Goal: Communication & Community: Answer question/provide support

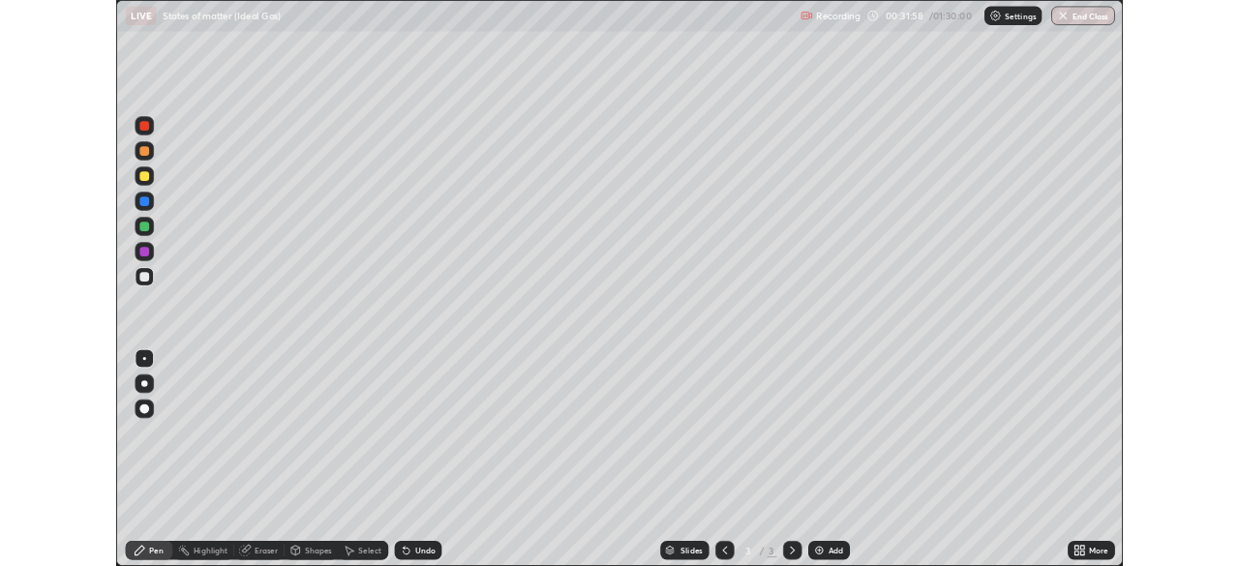
scroll to position [697, 1239]
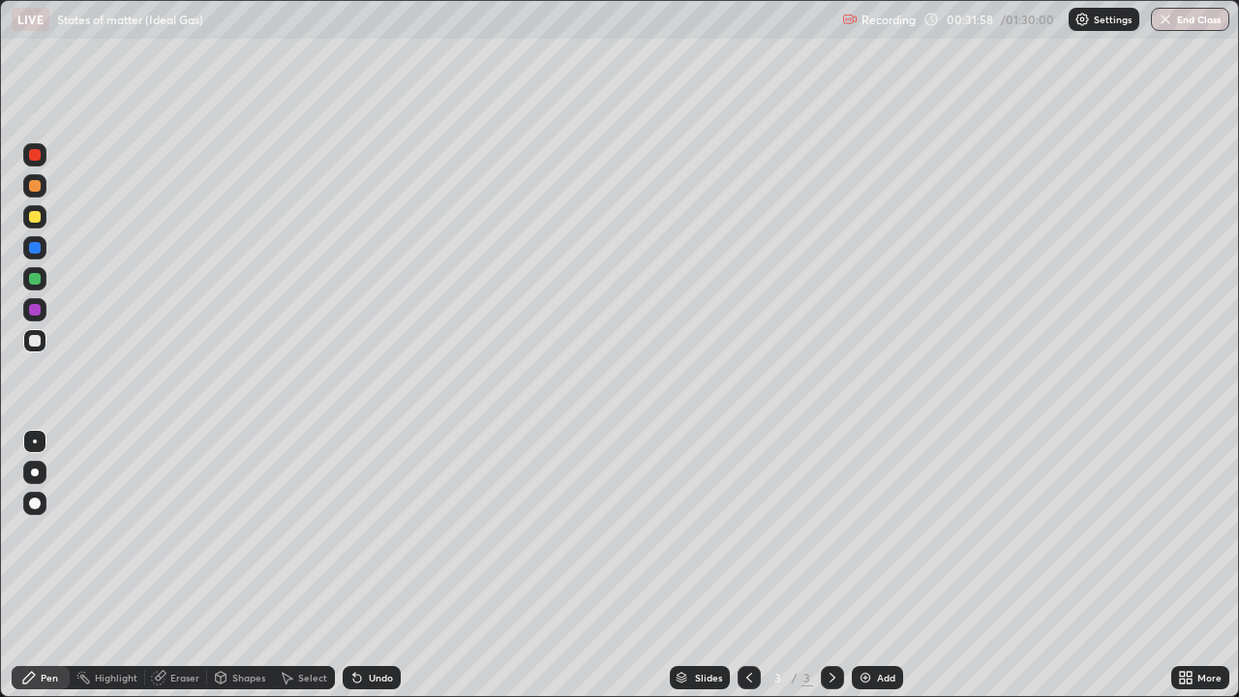
click at [354, 679] on icon at bounding box center [357, 679] width 8 height 8
click at [353, 674] on icon at bounding box center [354, 674] width 2 height 2
click at [354, 679] on icon at bounding box center [357, 679] width 8 height 8
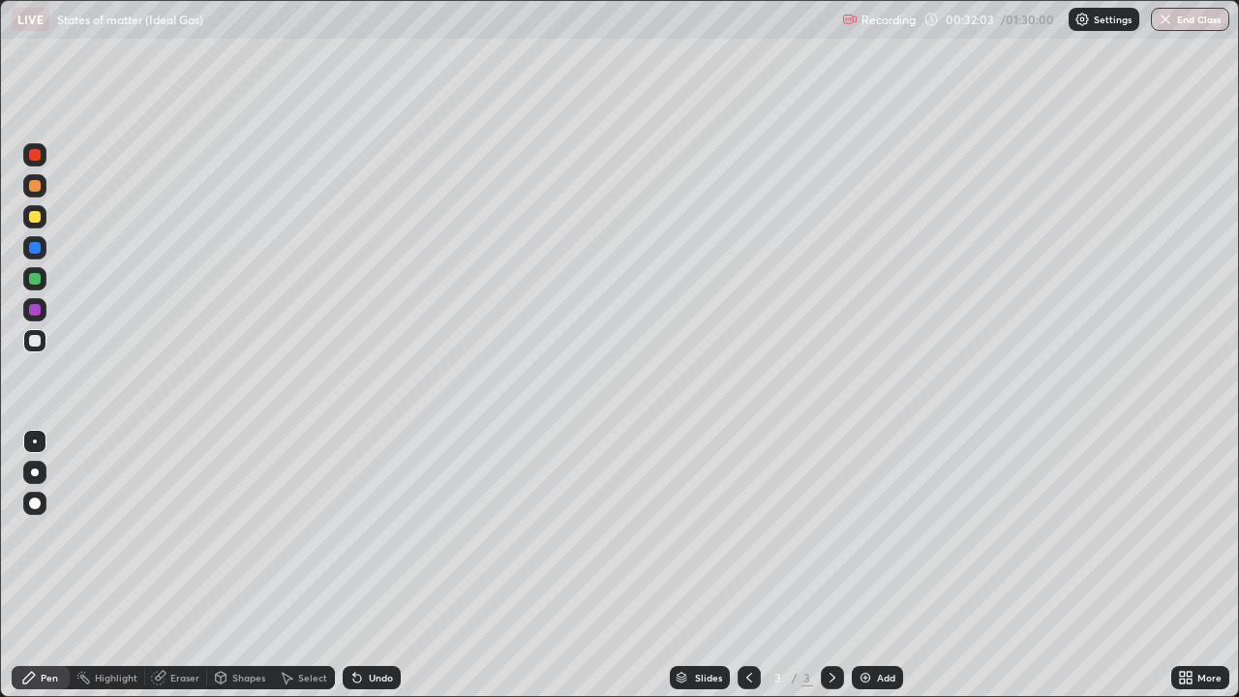
click at [354, 679] on icon at bounding box center [357, 679] width 8 height 8
click at [233, 675] on div "Shapes" at bounding box center [248, 678] width 33 height 10
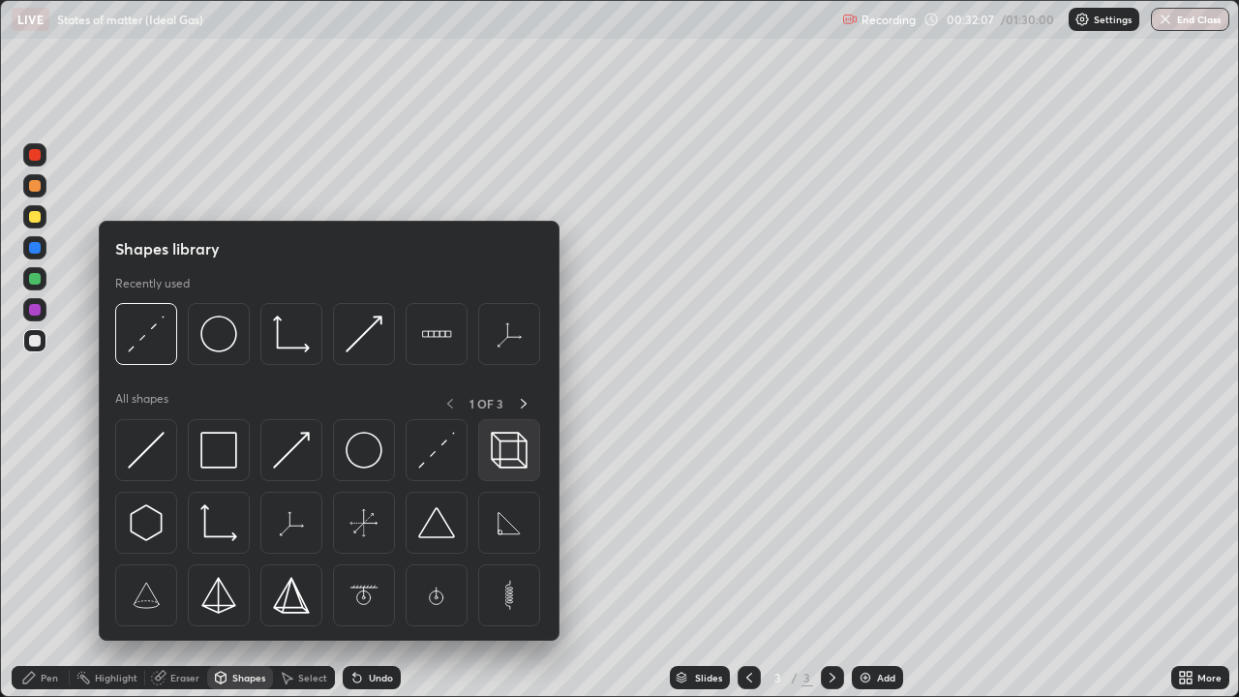
click at [495, 460] on img at bounding box center [509, 450] width 37 height 37
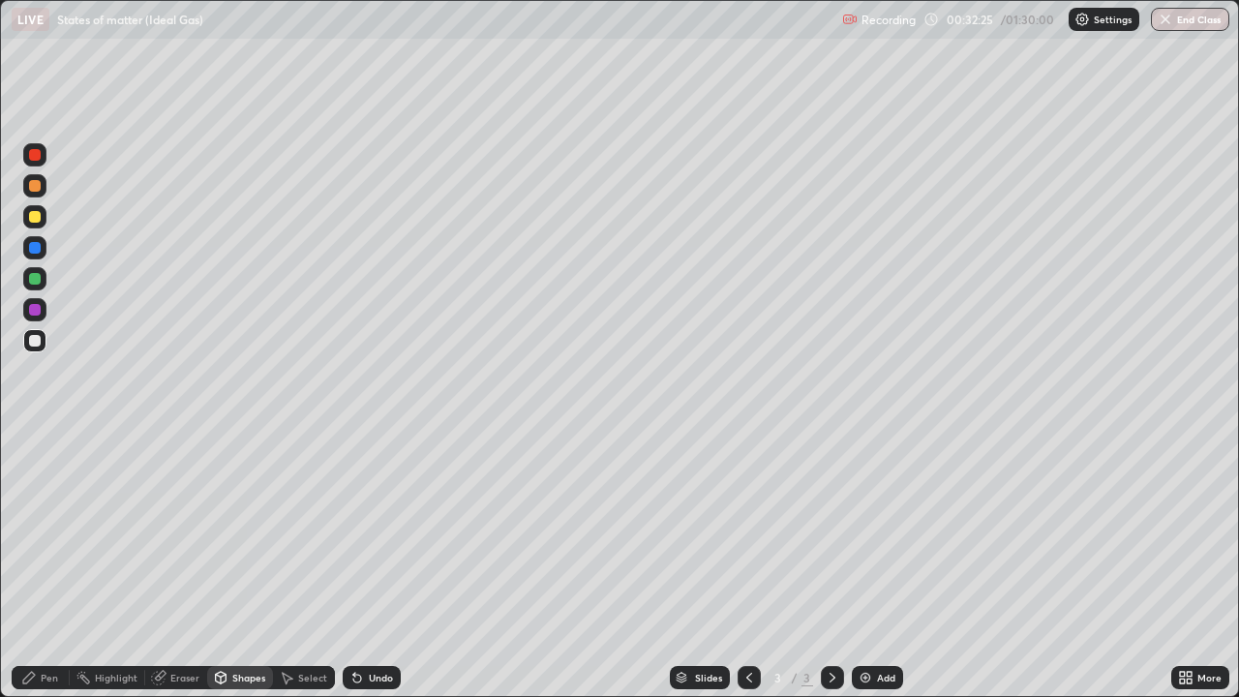
click at [39, 682] on div "Pen" at bounding box center [41, 677] width 58 height 23
click at [369, 675] on div "Undo" at bounding box center [381, 678] width 24 height 10
click at [364, 677] on div "Undo" at bounding box center [372, 677] width 58 height 23
click at [361, 673] on icon at bounding box center [356, 677] width 15 height 15
click at [361, 672] on icon at bounding box center [356, 677] width 15 height 15
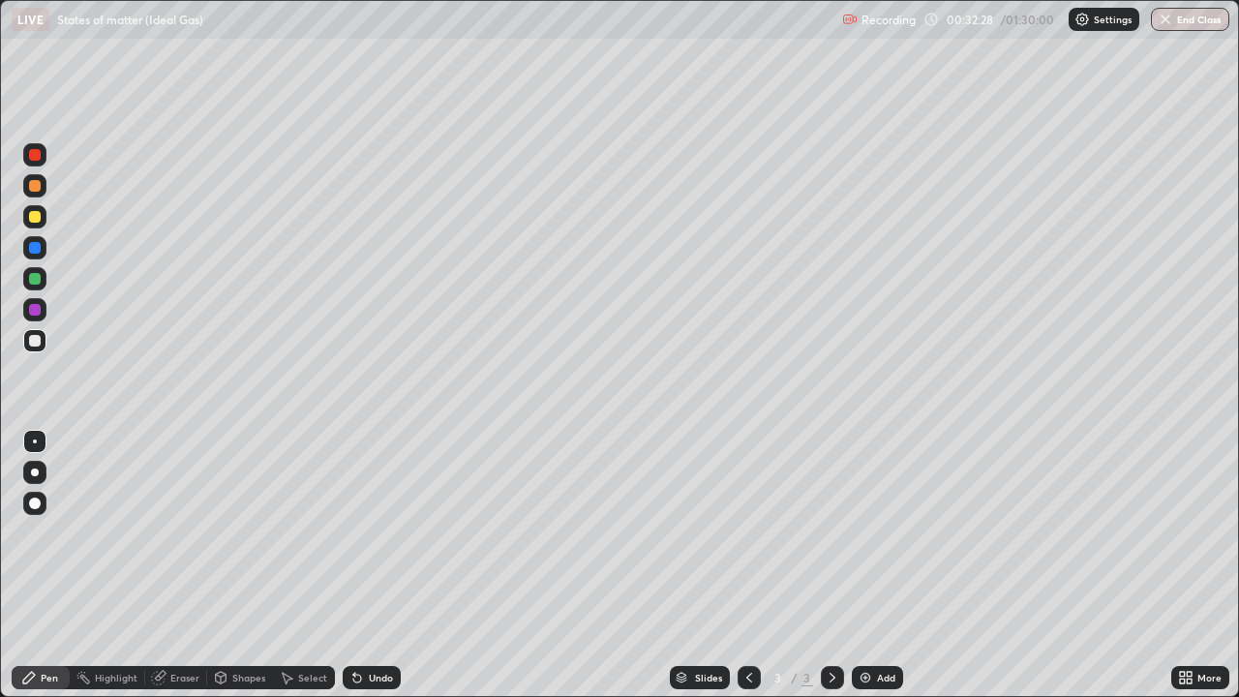
click at [365, 674] on div "Undo" at bounding box center [372, 677] width 58 height 23
click at [226, 676] on icon at bounding box center [220, 677] width 15 height 15
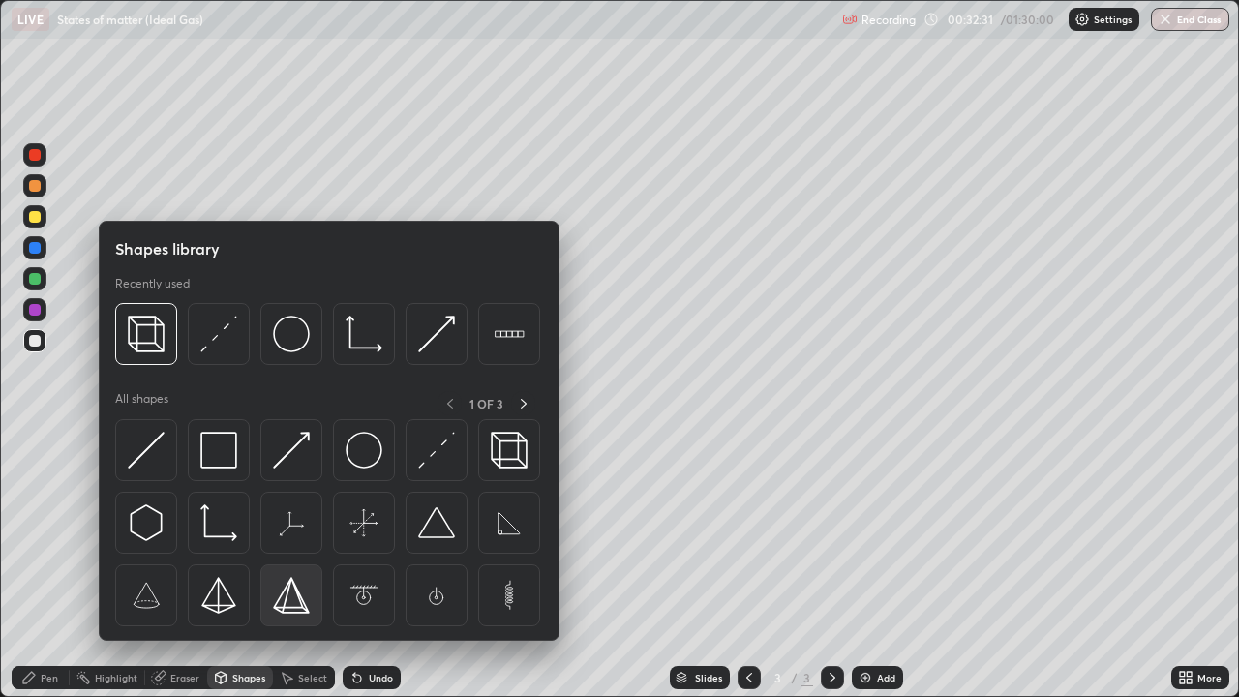
click at [291, 611] on img at bounding box center [291, 595] width 37 height 37
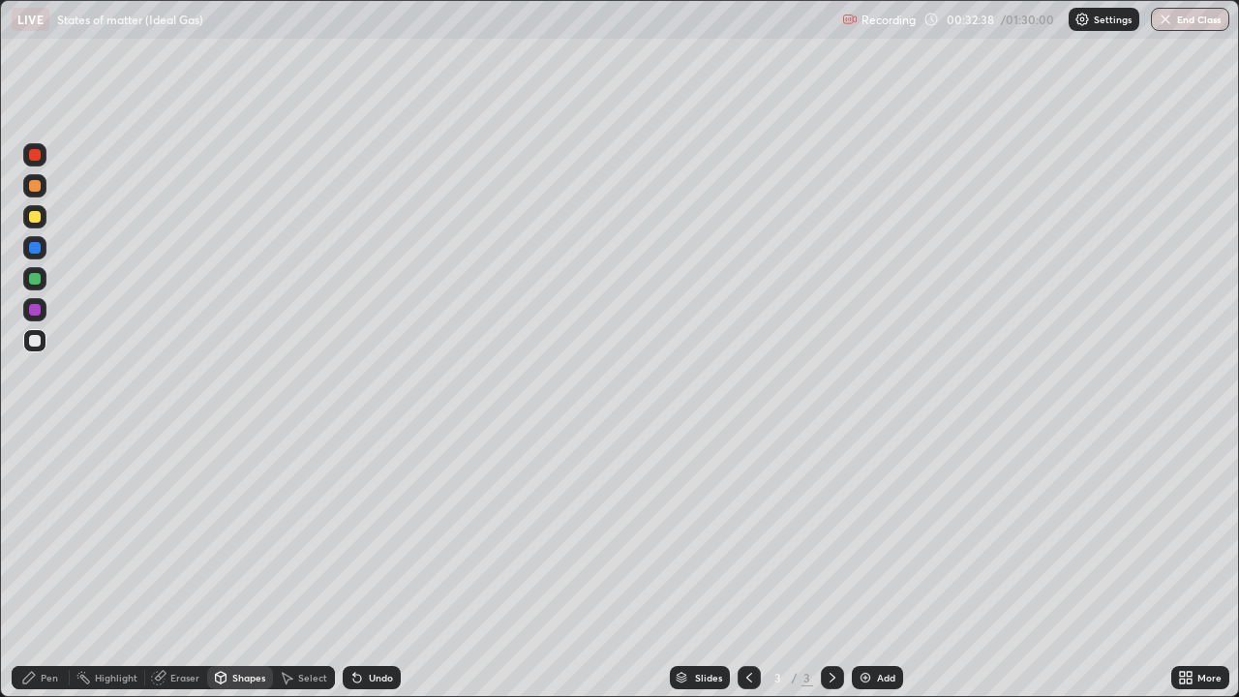
click at [354, 679] on icon at bounding box center [357, 679] width 8 height 8
click at [232, 677] on div "Shapes" at bounding box center [248, 678] width 33 height 10
click at [354, 679] on icon at bounding box center [357, 679] width 8 height 8
click at [361, 683] on icon at bounding box center [356, 677] width 15 height 15
click at [364, 681] on div "Undo" at bounding box center [372, 677] width 58 height 23
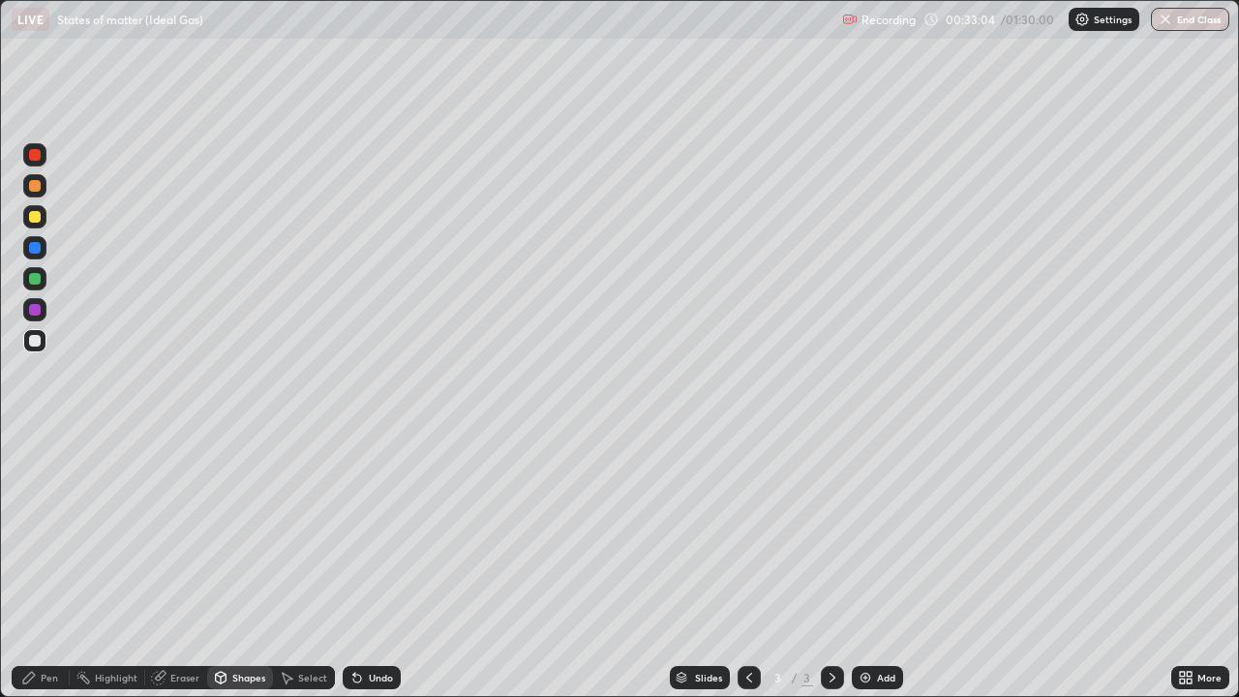
click at [369, 678] on div "Undo" at bounding box center [381, 678] width 24 height 10
click at [369, 679] on div "Undo" at bounding box center [381, 678] width 24 height 10
click at [372, 670] on div "Undo" at bounding box center [372, 677] width 58 height 23
click at [369, 673] on div "Undo" at bounding box center [381, 678] width 24 height 10
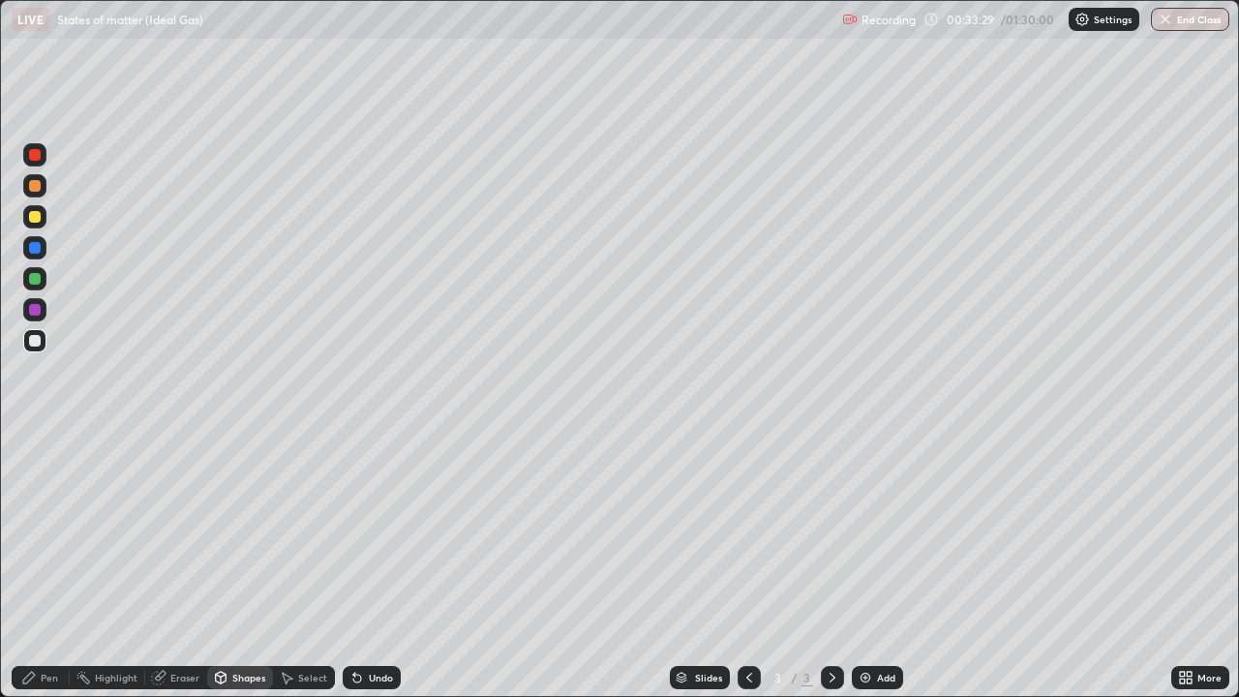
click at [739, 675] on div at bounding box center [749, 677] width 23 height 23
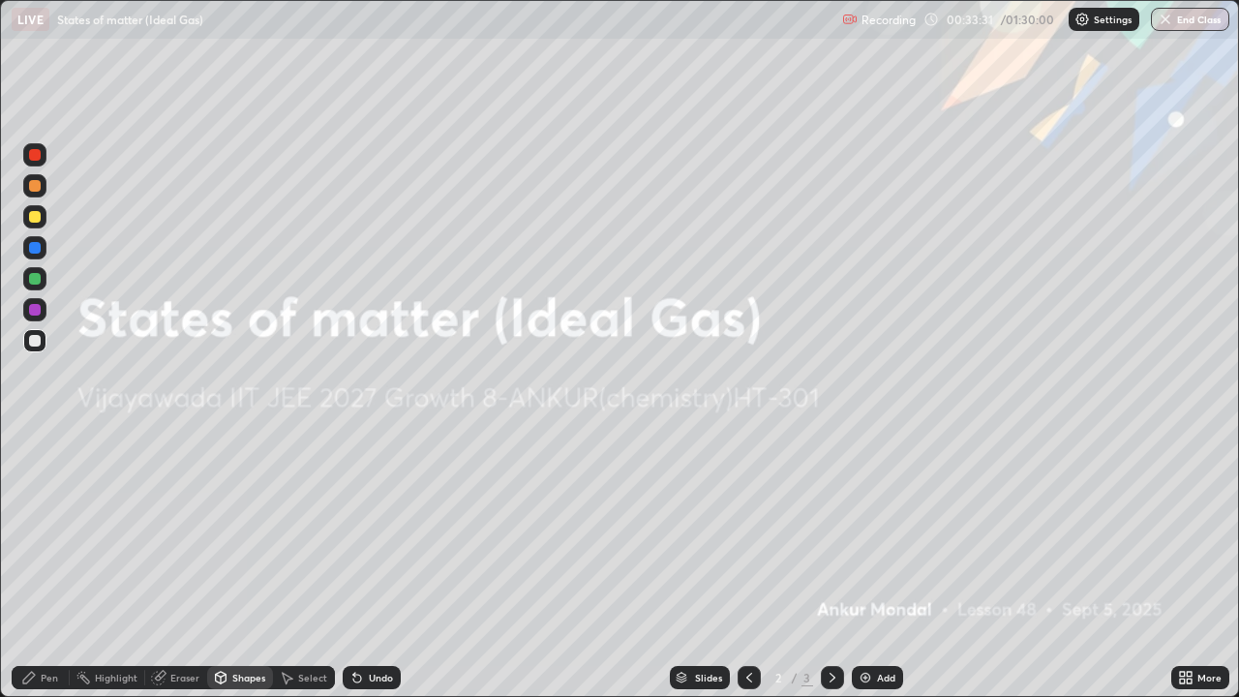
click at [826, 683] on icon at bounding box center [832, 677] width 15 height 15
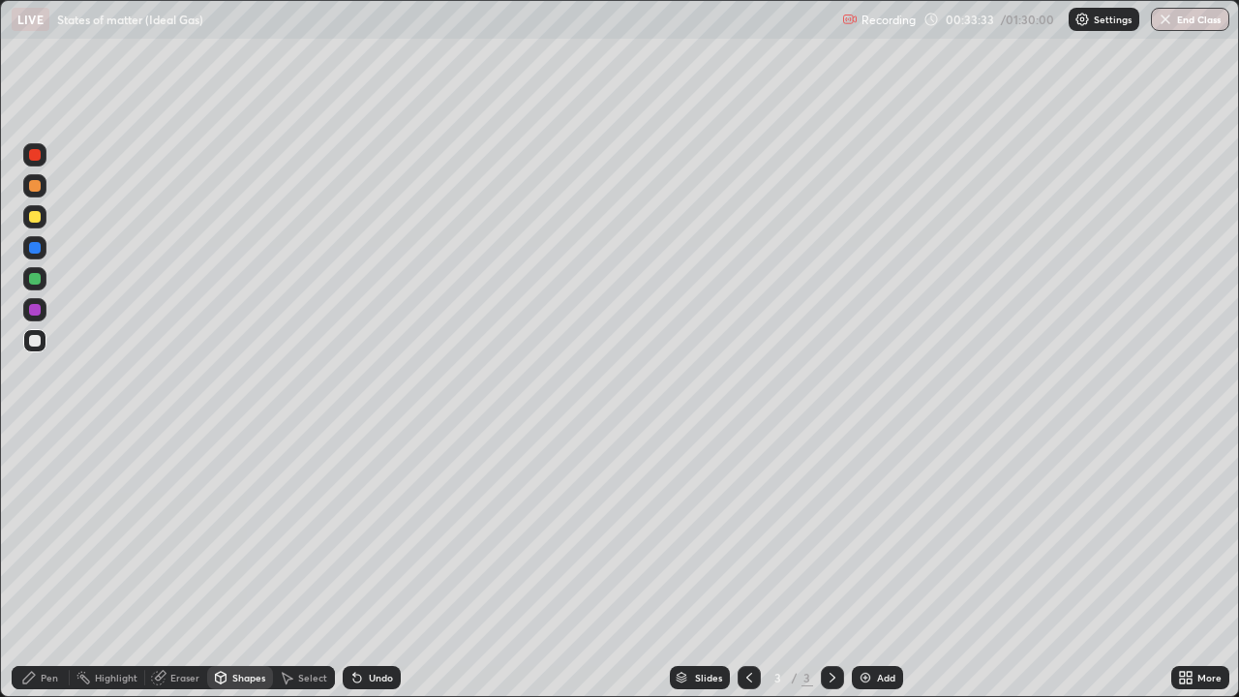
click at [747, 678] on icon at bounding box center [748, 677] width 15 height 15
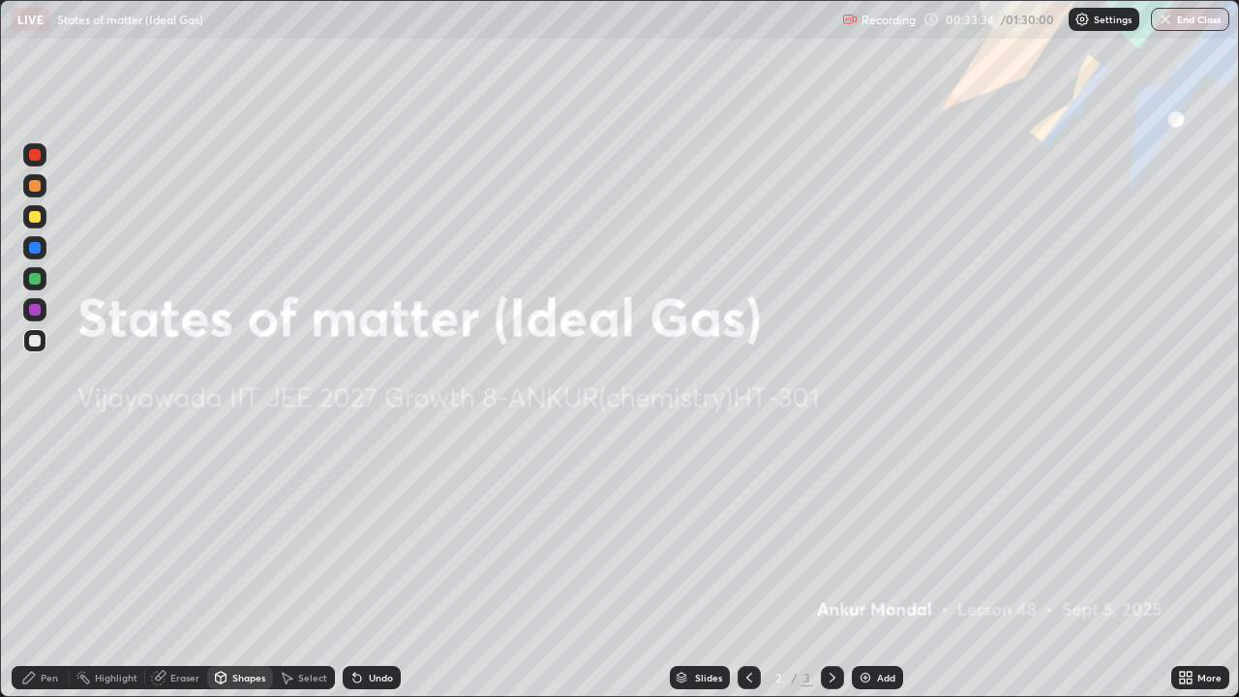
click at [749, 670] on icon at bounding box center [748, 677] width 15 height 15
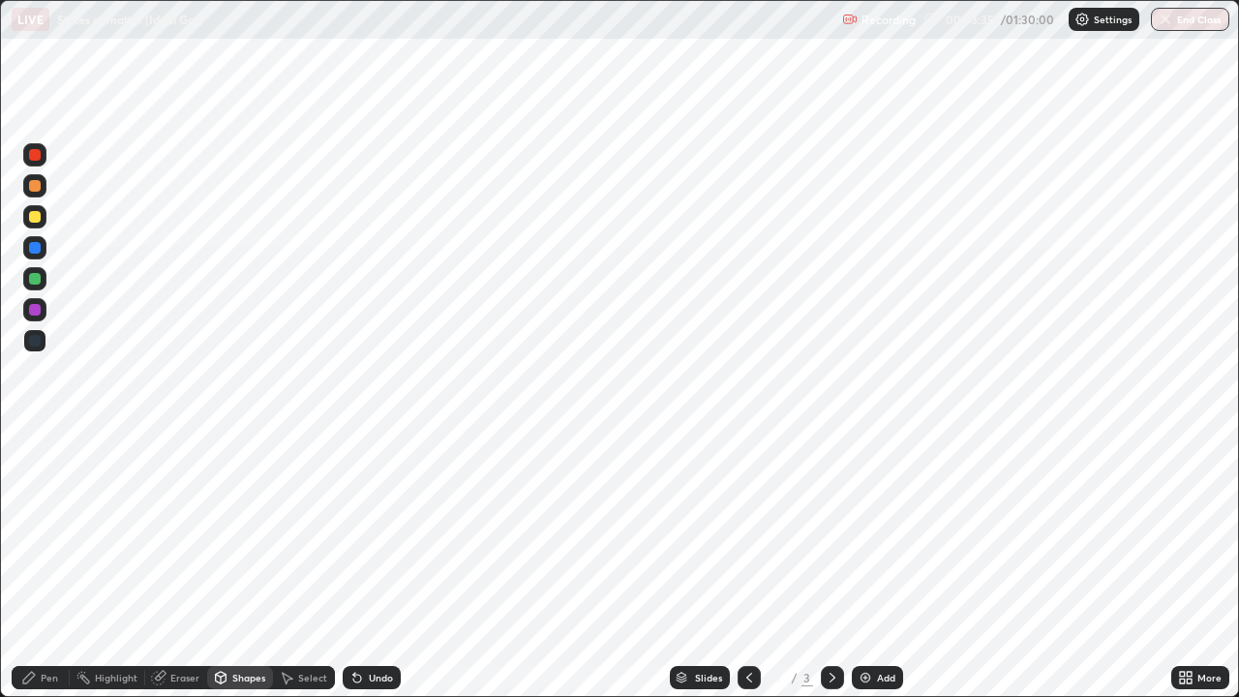
click at [832, 678] on icon at bounding box center [833, 678] width 6 height 10
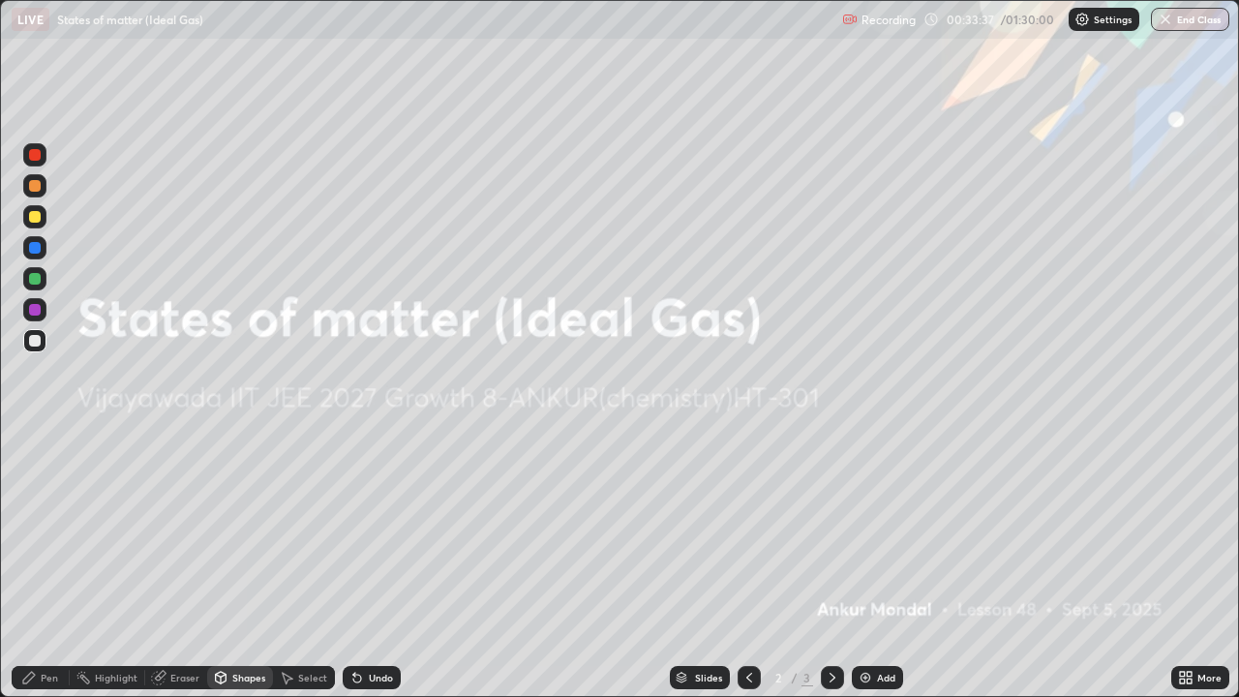
click at [830, 675] on icon at bounding box center [833, 678] width 6 height 10
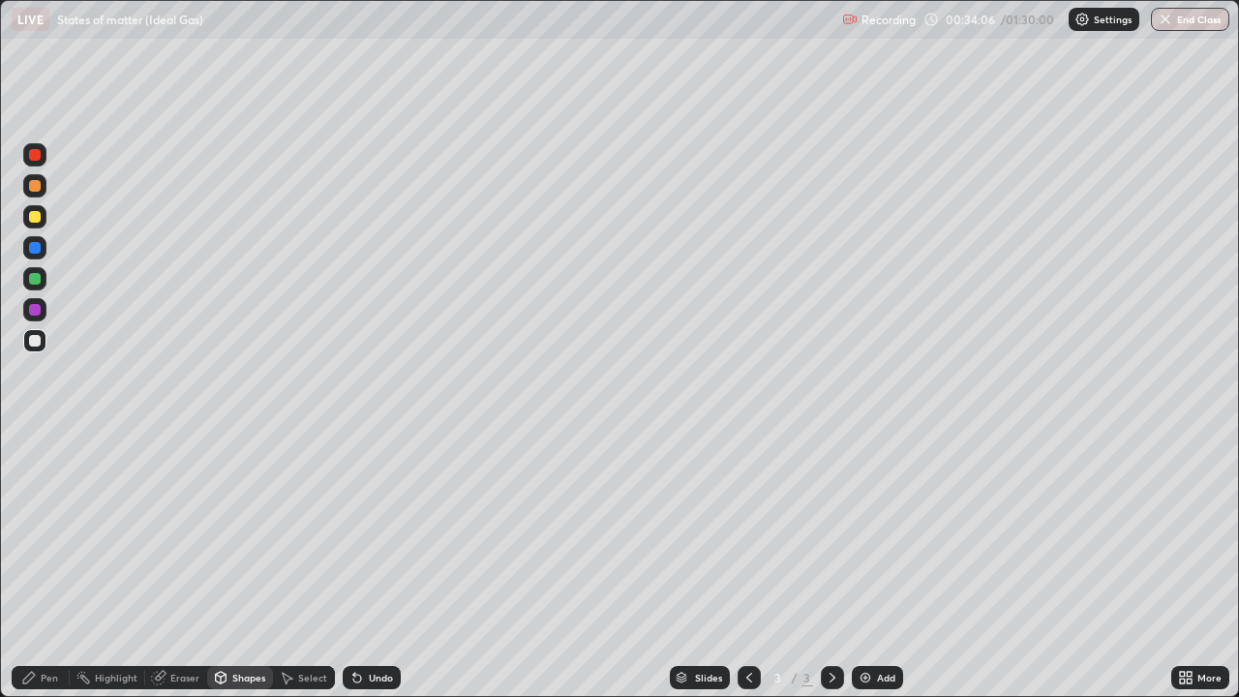
click at [47, 678] on div "Pen" at bounding box center [49, 678] width 17 height 10
click at [369, 678] on div "Undo" at bounding box center [381, 678] width 24 height 10
click at [369, 674] on div "Undo" at bounding box center [381, 678] width 24 height 10
click at [365, 674] on div "Undo" at bounding box center [372, 677] width 58 height 23
click at [369, 677] on div "Undo" at bounding box center [381, 678] width 24 height 10
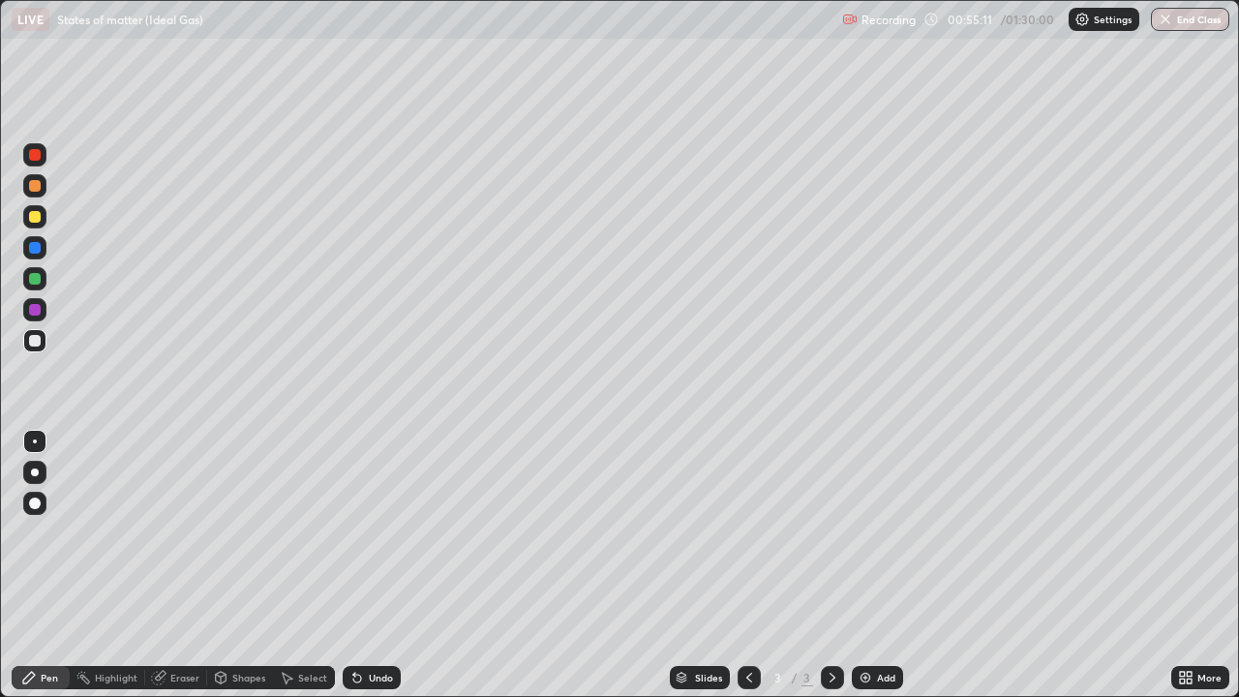
click at [369, 677] on div "Undo" at bounding box center [381, 678] width 24 height 10
click at [380, 679] on div "Undo" at bounding box center [381, 678] width 24 height 10
click at [378, 679] on div "Undo" at bounding box center [381, 678] width 24 height 10
click at [370, 680] on div "Undo" at bounding box center [381, 678] width 24 height 10
click at [369, 680] on div "Undo" at bounding box center [381, 678] width 24 height 10
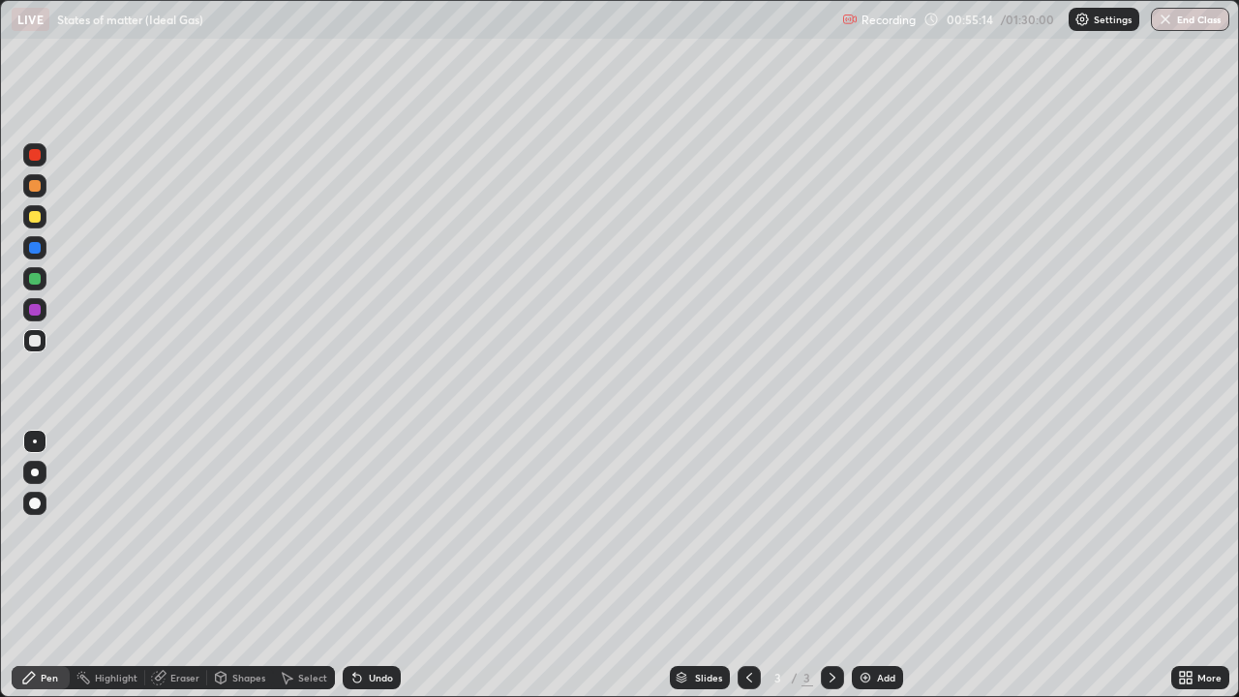
click at [370, 678] on div "Undo" at bounding box center [381, 678] width 24 height 10
click at [375, 678] on div "Undo" at bounding box center [381, 678] width 24 height 10
click at [377, 677] on div "Undo" at bounding box center [381, 678] width 24 height 10
click at [108, 678] on div "Highlight" at bounding box center [116, 678] width 43 height 10
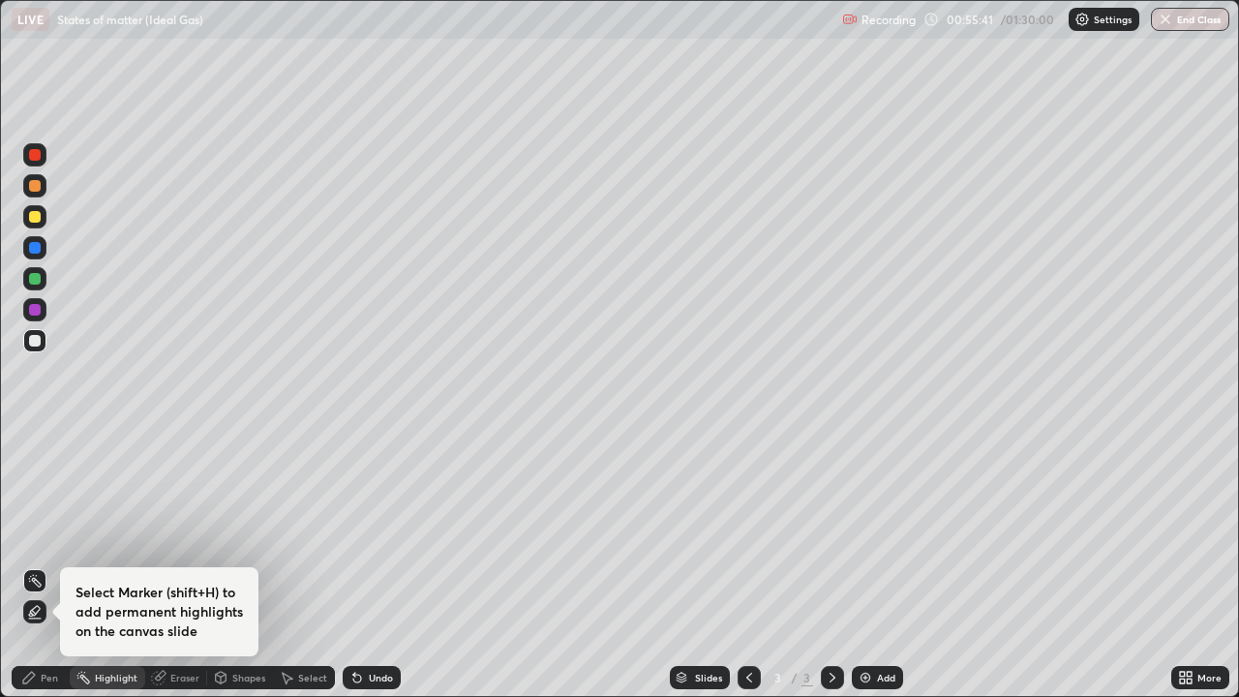
click at [39, 683] on div "Pen" at bounding box center [41, 677] width 58 height 23
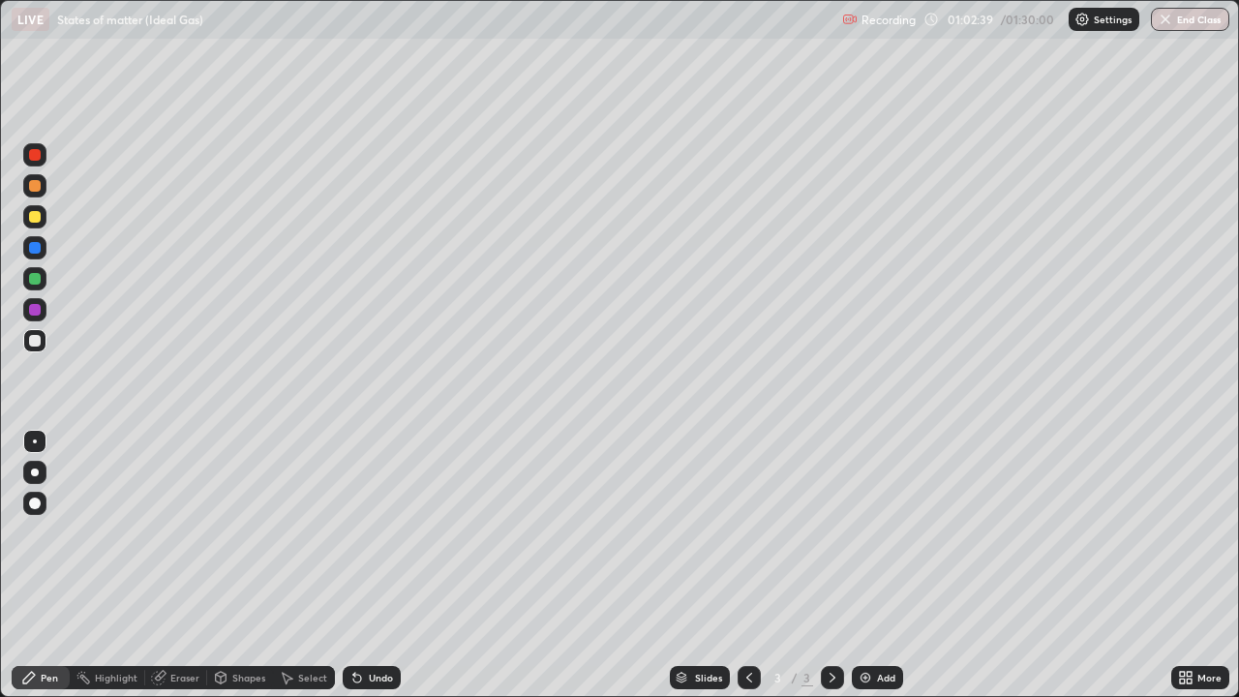
click at [563, 667] on div "Slides 3 / 3 Add" at bounding box center [786, 677] width 771 height 39
click at [170, 674] on div "Eraser" at bounding box center [184, 678] width 29 height 10
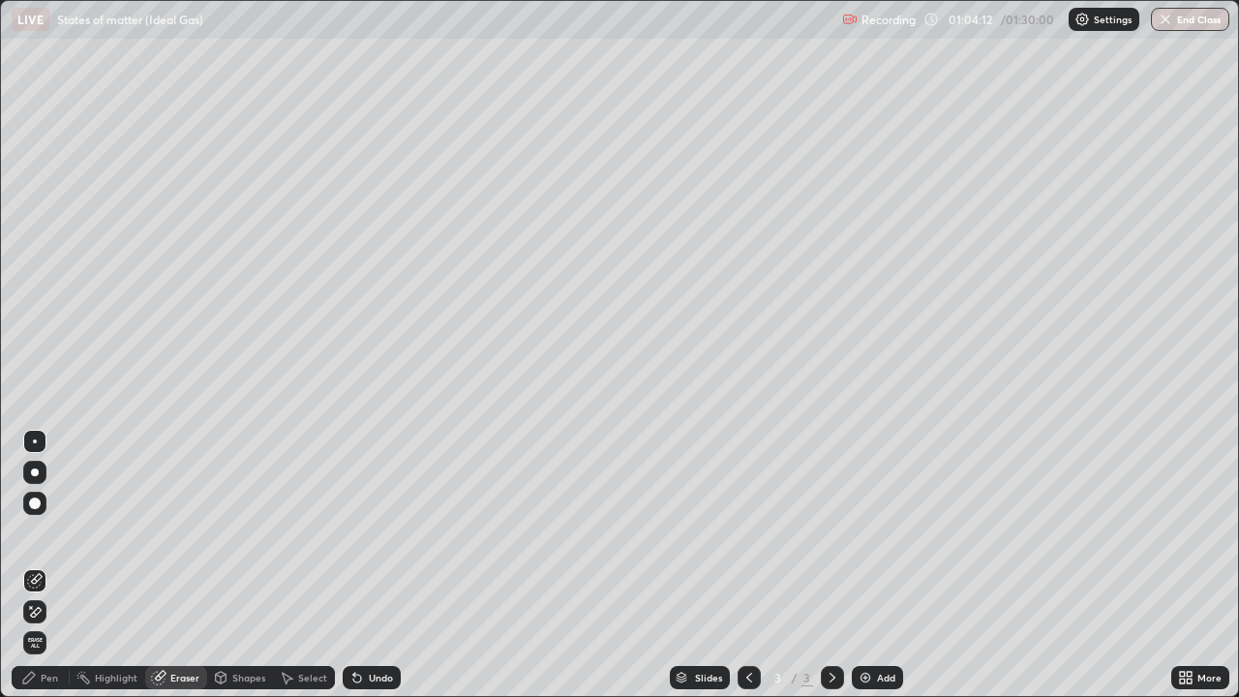
click at [100, 676] on div "Highlight" at bounding box center [116, 678] width 43 height 10
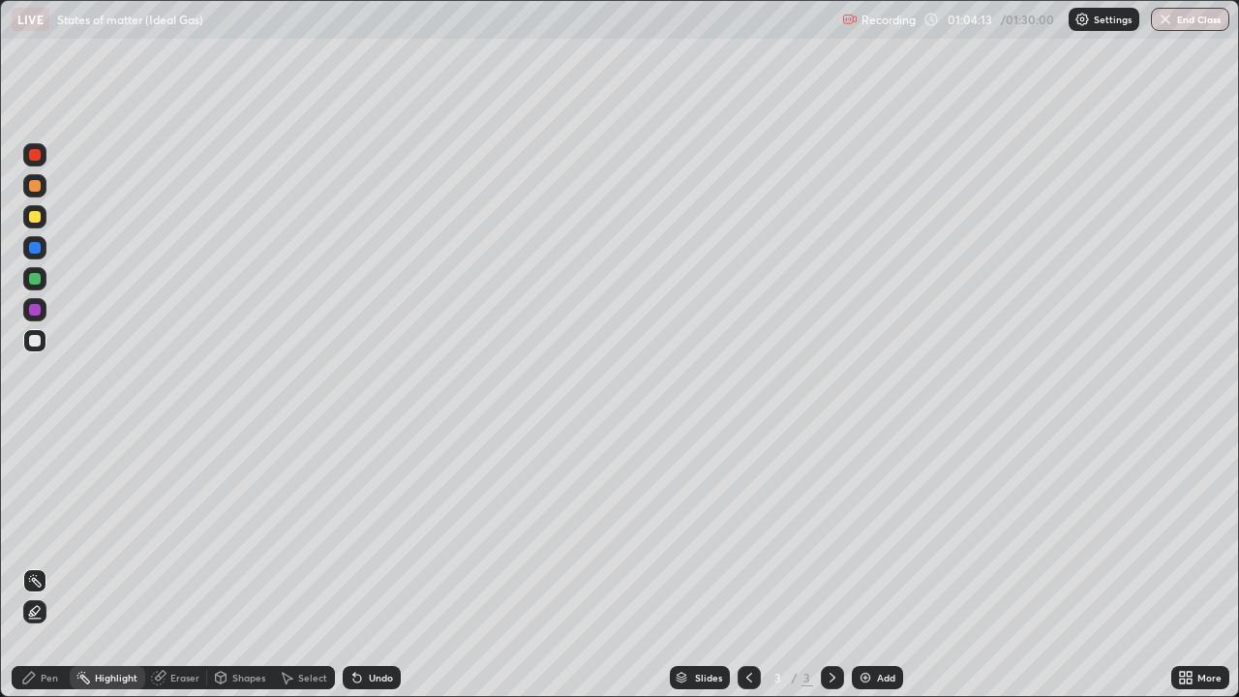
click at [48, 674] on div "Pen" at bounding box center [49, 678] width 17 height 10
click at [359, 670] on icon at bounding box center [356, 677] width 15 height 15
click at [367, 667] on div "Undo" at bounding box center [372, 677] width 58 height 23
click at [362, 672] on div "Undo" at bounding box center [372, 677] width 58 height 23
click at [1194, 14] on button "End Class" at bounding box center [1190, 19] width 78 height 23
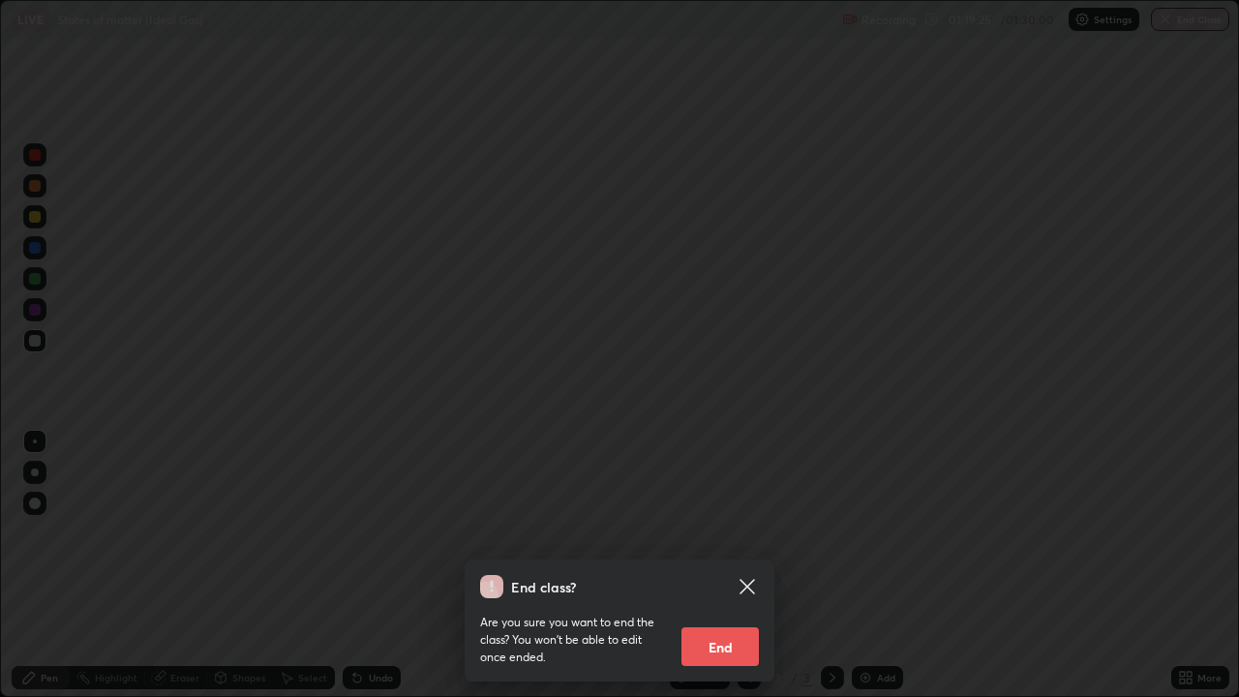
click at [740, 638] on button "End" at bounding box center [719, 646] width 77 height 39
click at [716, 639] on div "End class? Are you sure you want to end the class? You won’t be able to edit on…" at bounding box center [619, 348] width 1239 height 697
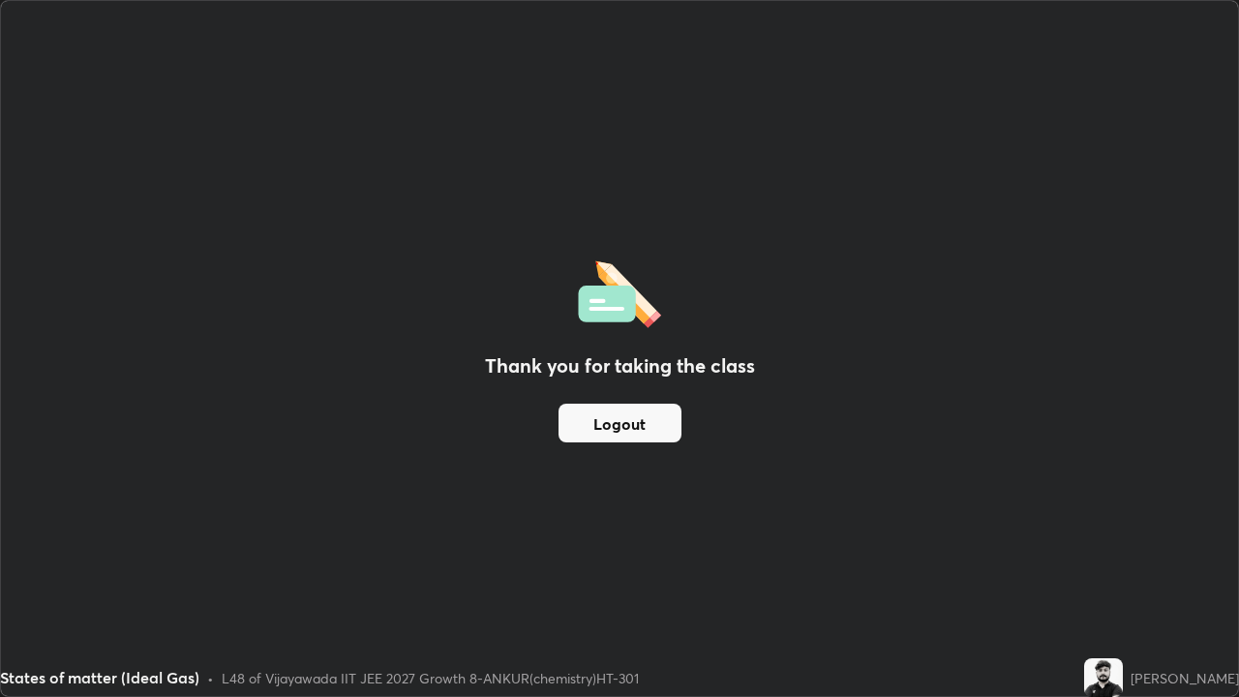
click at [622, 406] on button "Logout" at bounding box center [620, 423] width 123 height 39
click at [625, 422] on button "Logout" at bounding box center [620, 423] width 123 height 39
click at [620, 422] on button "Logout" at bounding box center [620, 423] width 123 height 39
click at [619, 426] on button "Logout" at bounding box center [620, 423] width 123 height 39
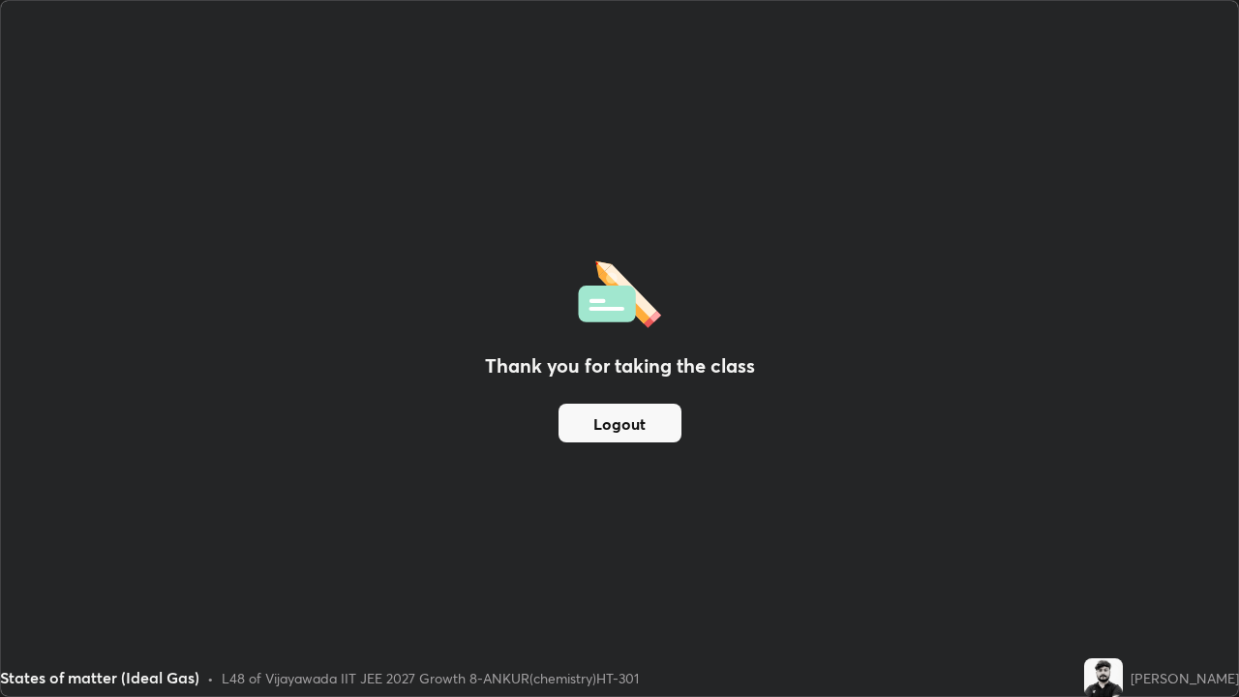
click at [620, 427] on button "Logout" at bounding box center [620, 423] width 123 height 39
click at [613, 423] on button "Logout" at bounding box center [620, 423] width 123 height 39
click at [610, 422] on button "Logout" at bounding box center [620, 423] width 123 height 39
click at [611, 429] on button "Logout" at bounding box center [620, 423] width 123 height 39
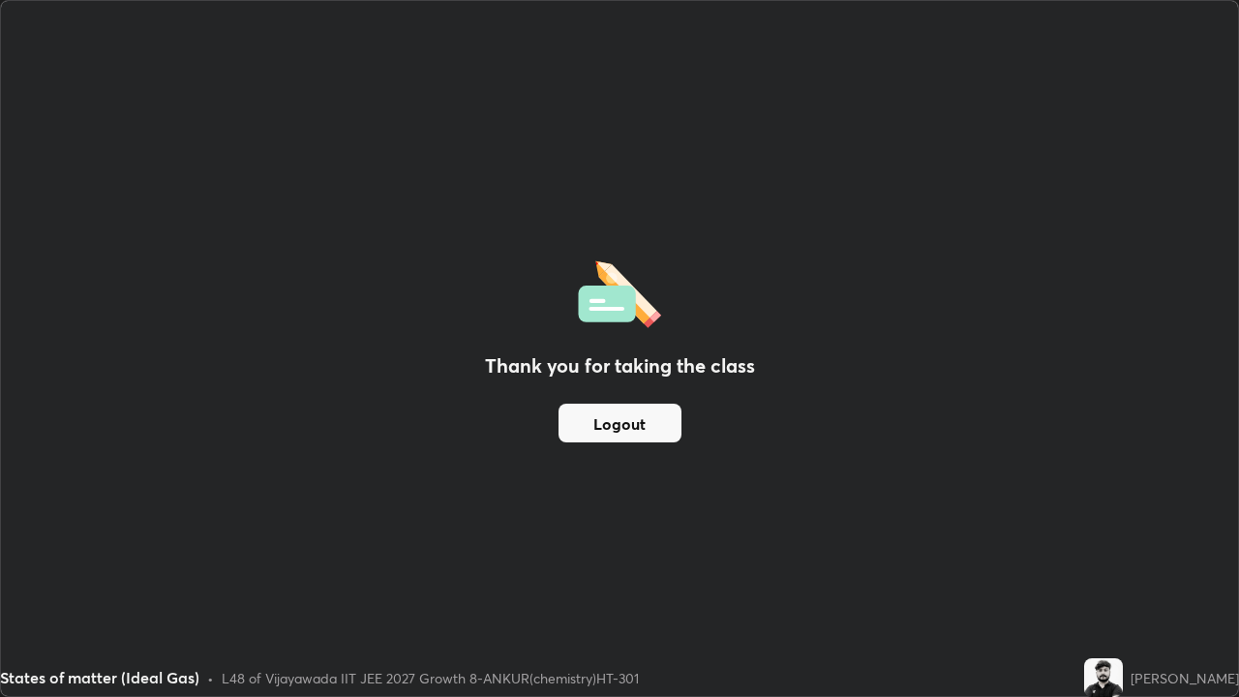
click at [615, 430] on button "Logout" at bounding box center [620, 423] width 123 height 39
click at [615, 425] on button "Logout" at bounding box center [620, 423] width 123 height 39
click at [610, 426] on button "Logout" at bounding box center [620, 423] width 123 height 39
click at [599, 417] on button "Logout" at bounding box center [620, 423] width 123 height 39
click at [608, 412] on button "Logout" at bounding box center [620, 423] width 123 height 39
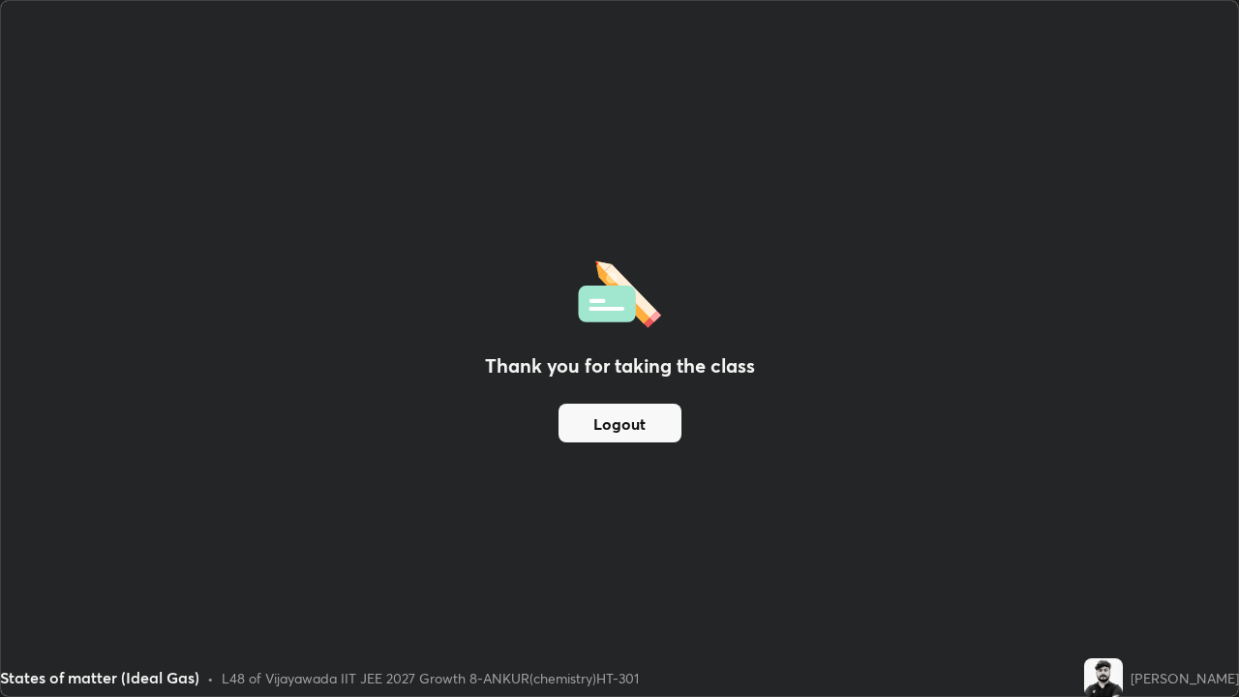
click at [615, 414] on button "Logout" at bounding box center [620, 423] width 123 height 39
click at [617, 421] on button "Logout" at bounding box center [620, 423] width 123 height 39
click at [618, 420] on button "Logout" at bounding box center [620, 423] width 123 height 39
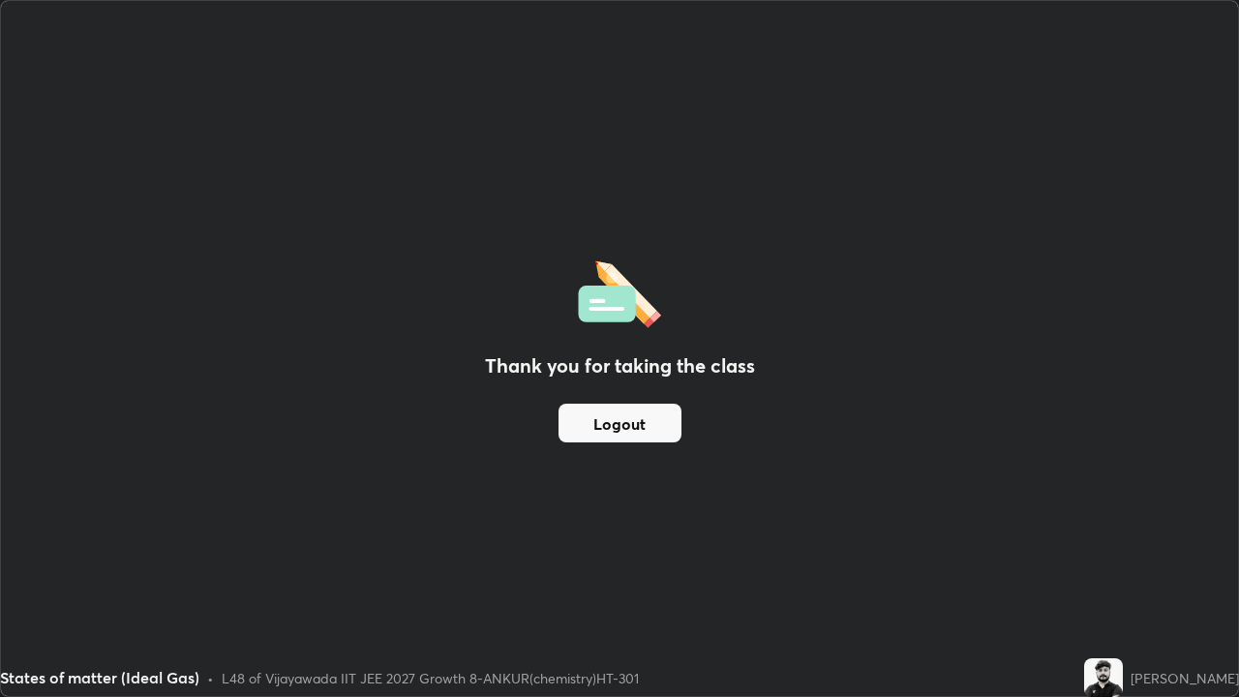
click at [622, 423] on button "Logout" at bounding box center [620, 423] width 123 height 39
click at [624, 420] on button "Logout" at bounding box center [620, 423] width 123 height 39
click at [618, 418] on button "Logout" at bounding box center [620, 423] width 123 height 39
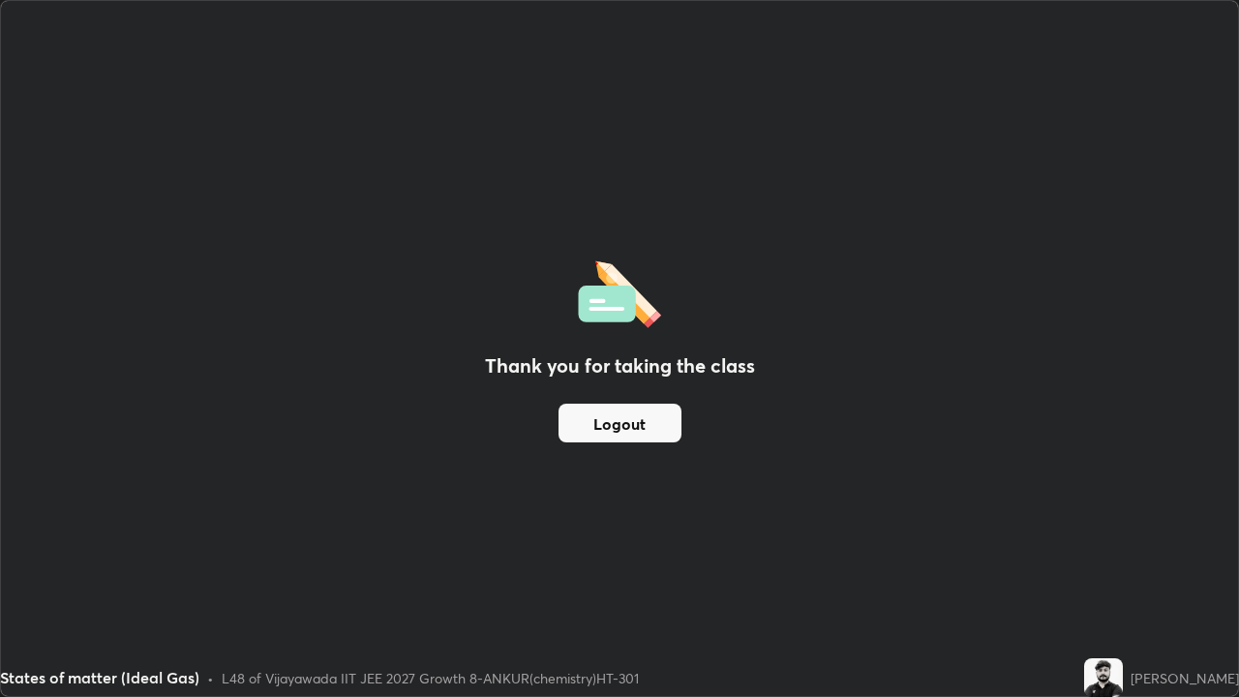
click at [291, 680] on div "L48 of Vijayawada IIT JEE 2027 Growth 8-ANKUR(chemistry)HT-301" at bounding box center [430, 678] width 417 height 20
click at [300, 690] on div "States of matter (Ideal Gas) • L48 of Vijayawada IIT JEE 2027 Growth 8-ANKUR(ch…" at bounding box center [538, 677] width 1076 height 39
click at [578, 436] on button "Logout" at bounding box center [620, 423] width 123 height 39
click at [596, 433] on button "Logout" at bounding box center [620, 423] width 123 height 39
click at [599, 423] on button "Logout" at bounding box center [620, 423] width 123 height 39
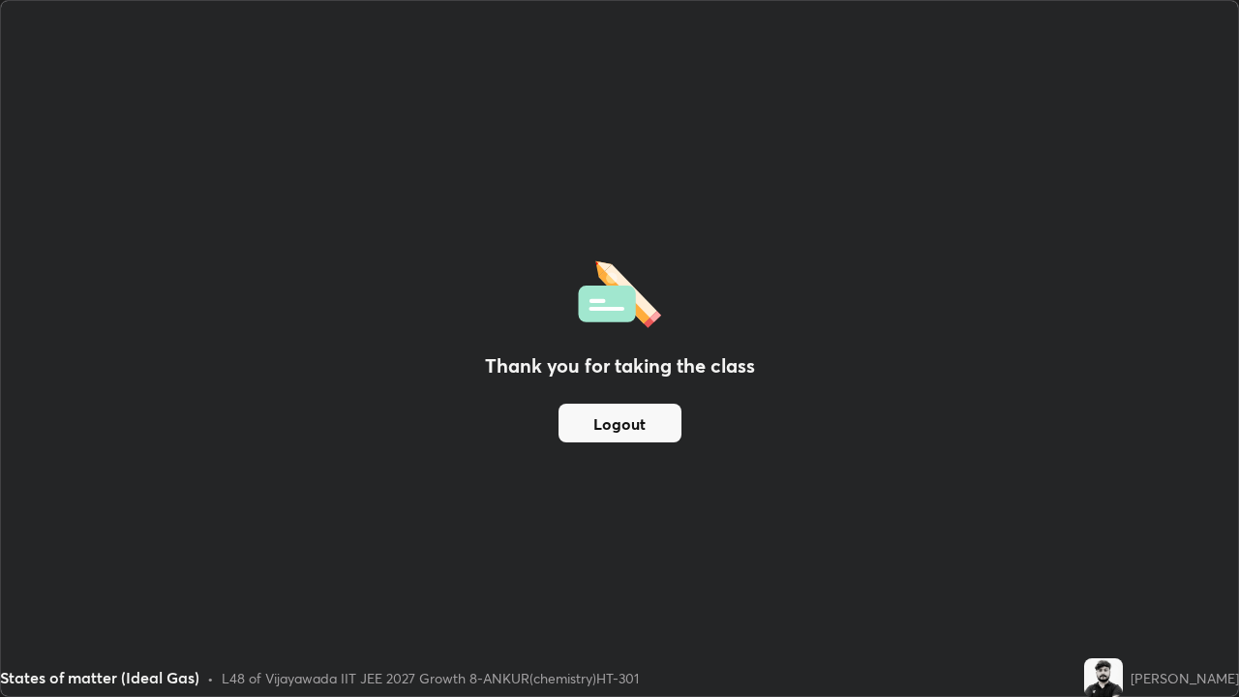
click at [601, 426] on button "Logout" at bounding box center [620, 423] width 123 height 39
click at [630, 431] on button "Logout" at bounding box center [620, 423] width 123 height 39
click at [630, 420] on button "Logout" at bounding box center [620, 423] width 123 height 39
click at [620, 419] on button "Logout" at bounding box center [620, 423] width 123 height 39
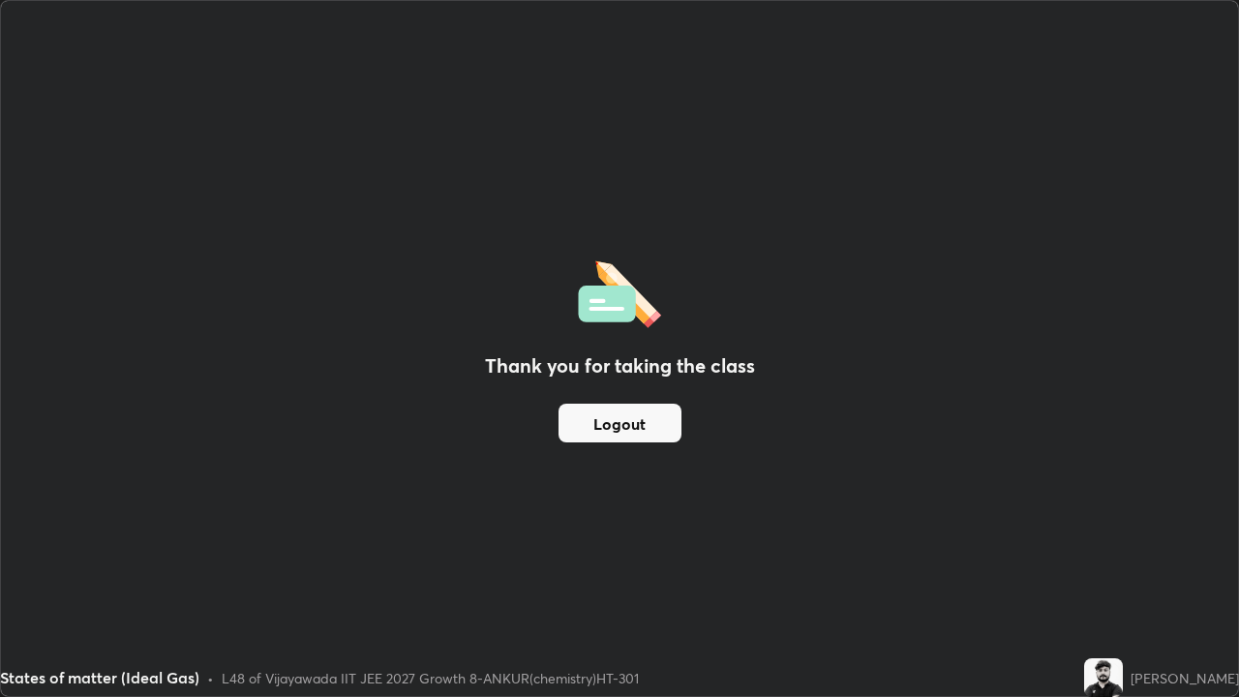
click at [935, 369] on div "Thank you for taking the class Logout" at bounding box center [619, 348] width 1237 height 695
click at [1139, 583] on div "Thank you for taking the class Logout" at bounding box center [619, 348] width 1237 height 695
click at [1120, 684] on img at bounding box center [1103, 677] width 39 height 39
click at [611, 419] on button "Logout" at bounding box center [620, 423] width 123 height 39
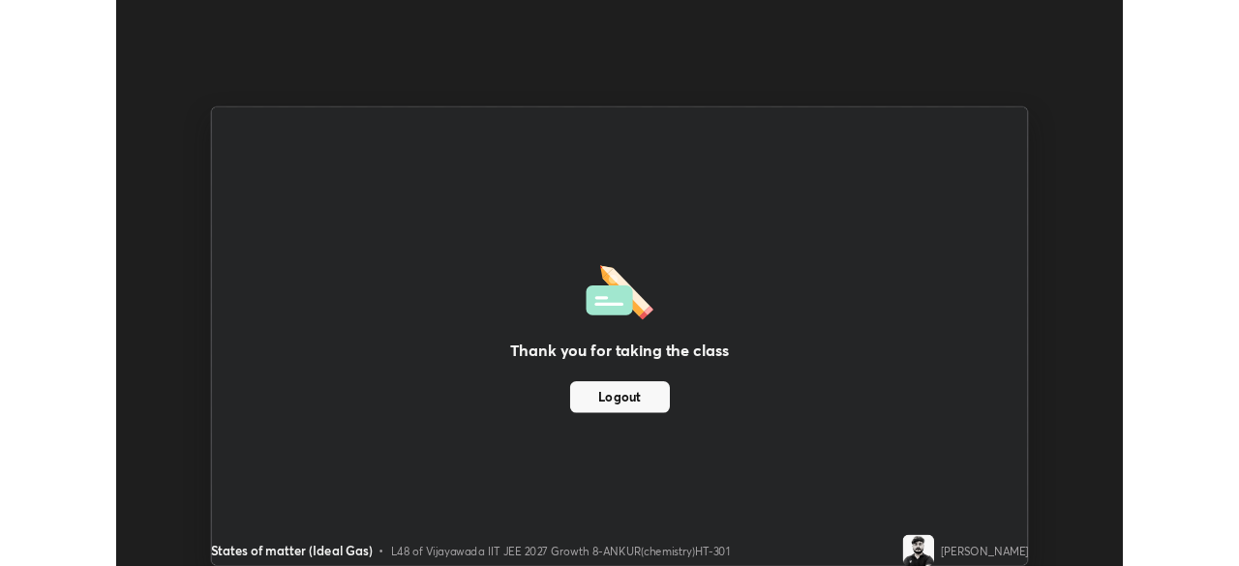
scroll to position [96232, 95559]
